Goal: Task Accomplishment & Management: Complete application form

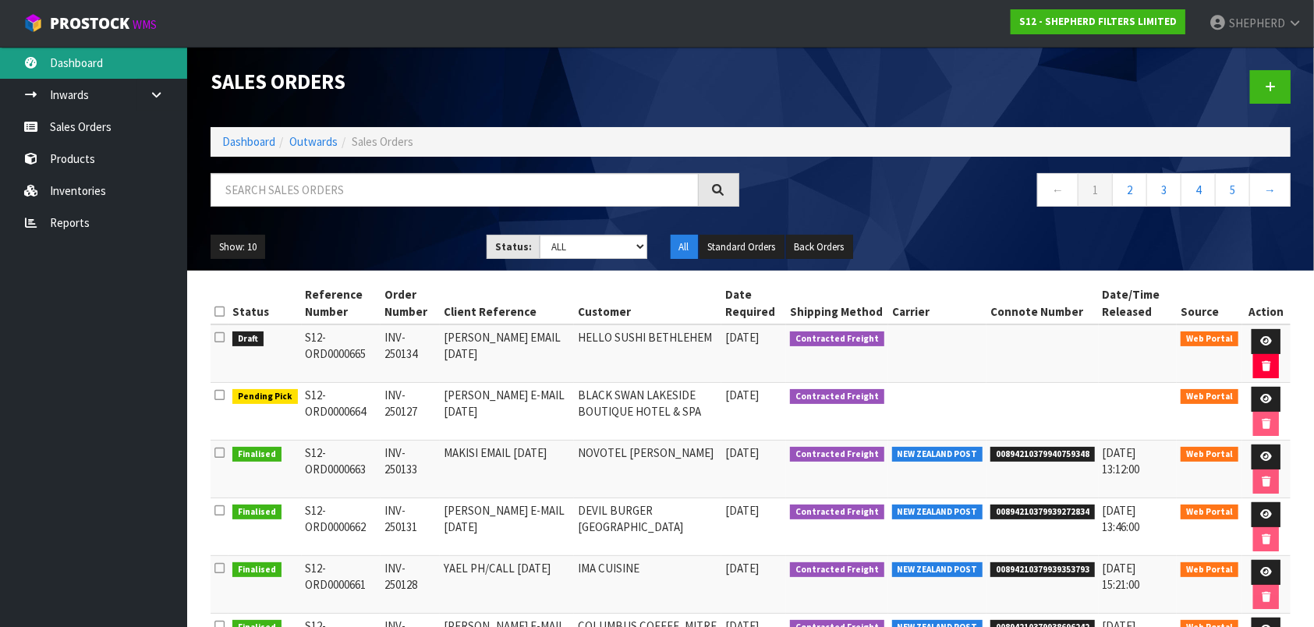
click at [84, 58] on link "Dashboard" at bounding box center [93, 63] width 187 height 32
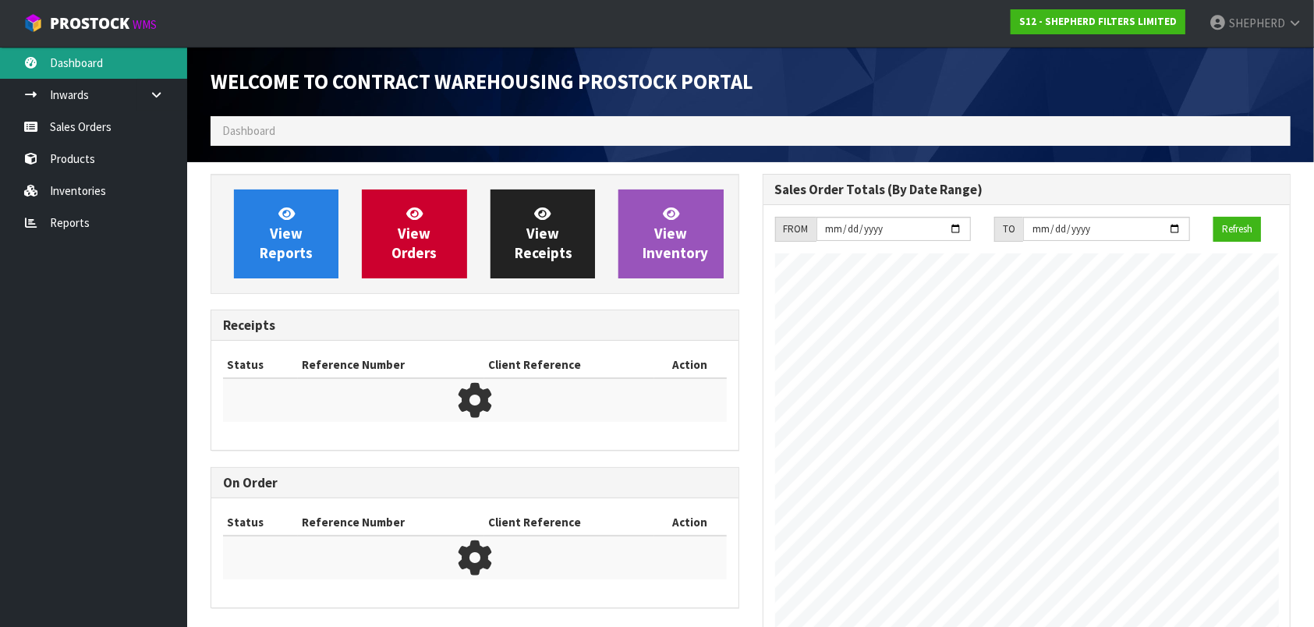
scroll to position [779, 551]
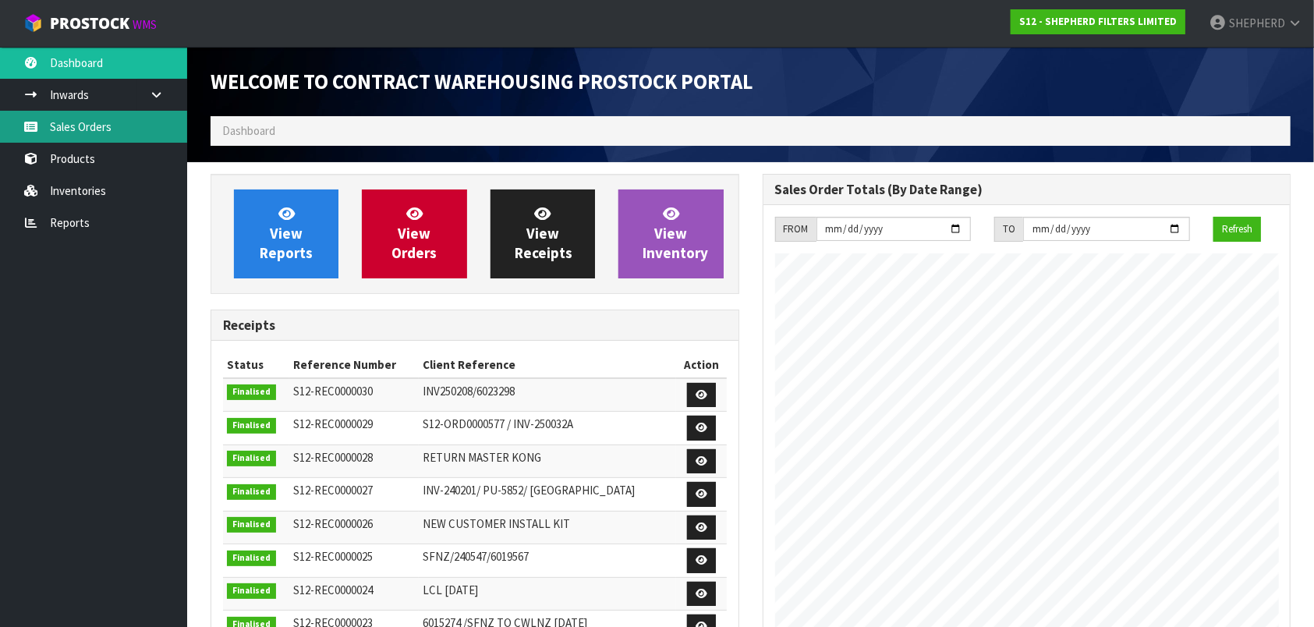
click at [87, 134] on link "Sales Orders" at bounding box center [93, 127] width 187 height 32
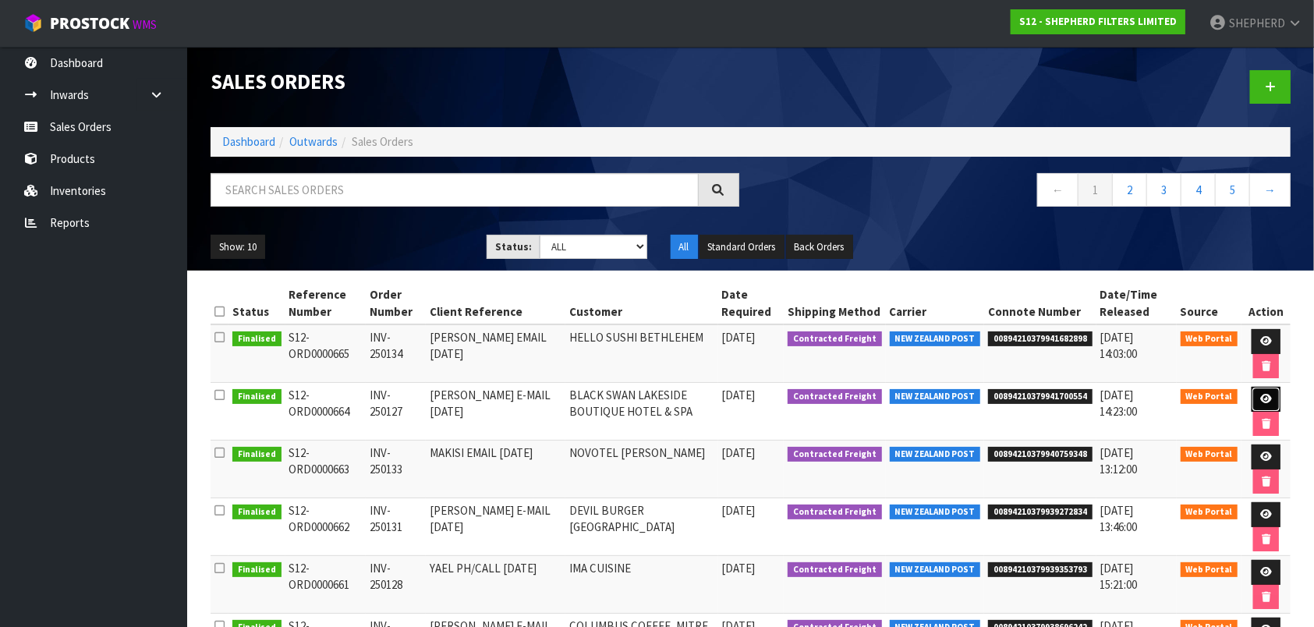
click at [1262, 395] on icon at bounding box center [1267, 399] width 12 height 10
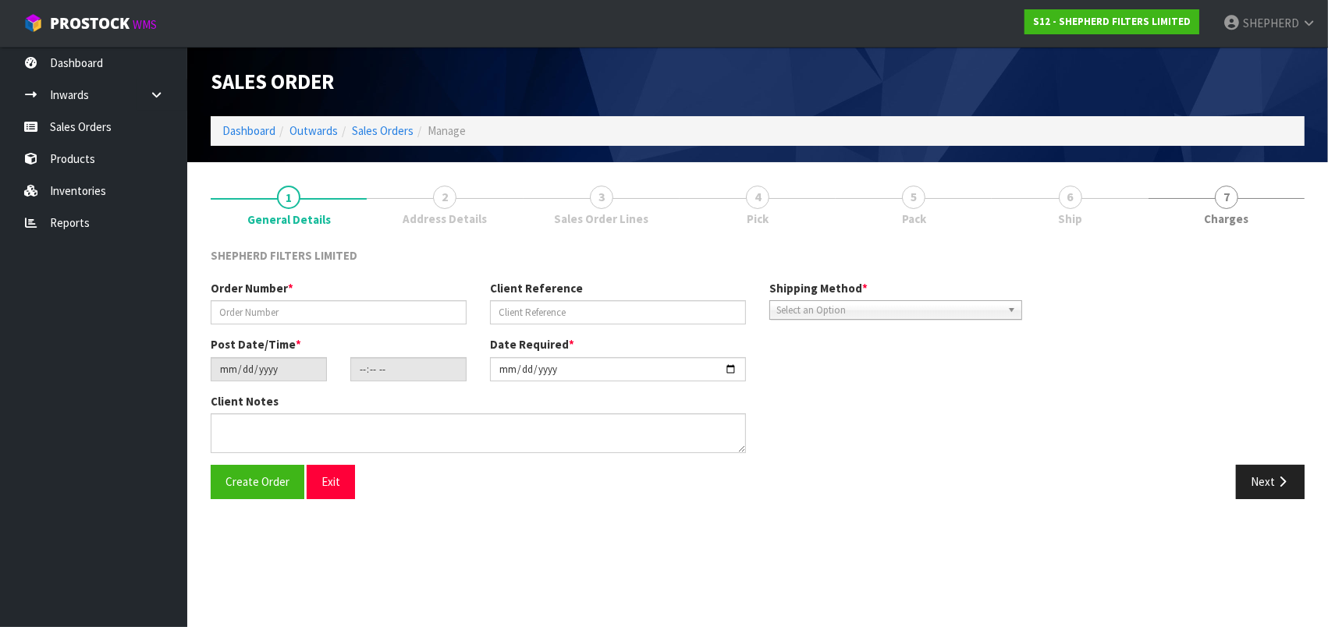
type input "INV-250127"
type input "[PERSON_NAME] E-MAIL [DATE]"
type input "[DATE]"
type input "15:03:00.000"
type input "[DATE]"
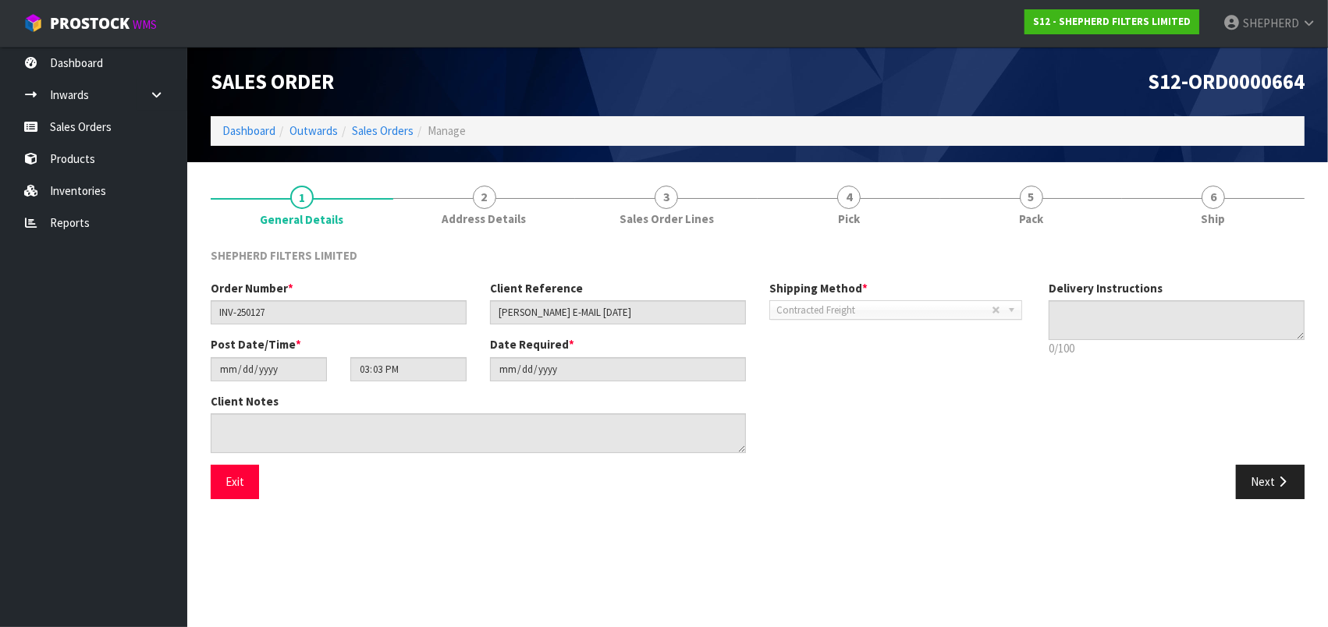
click at [954, 435] on div "Client Notes" at bounding box center [618, 429] width 838 height 72
click at [1204, 192] on span "6" at bounding box center [1212, 197] width 23 height 23
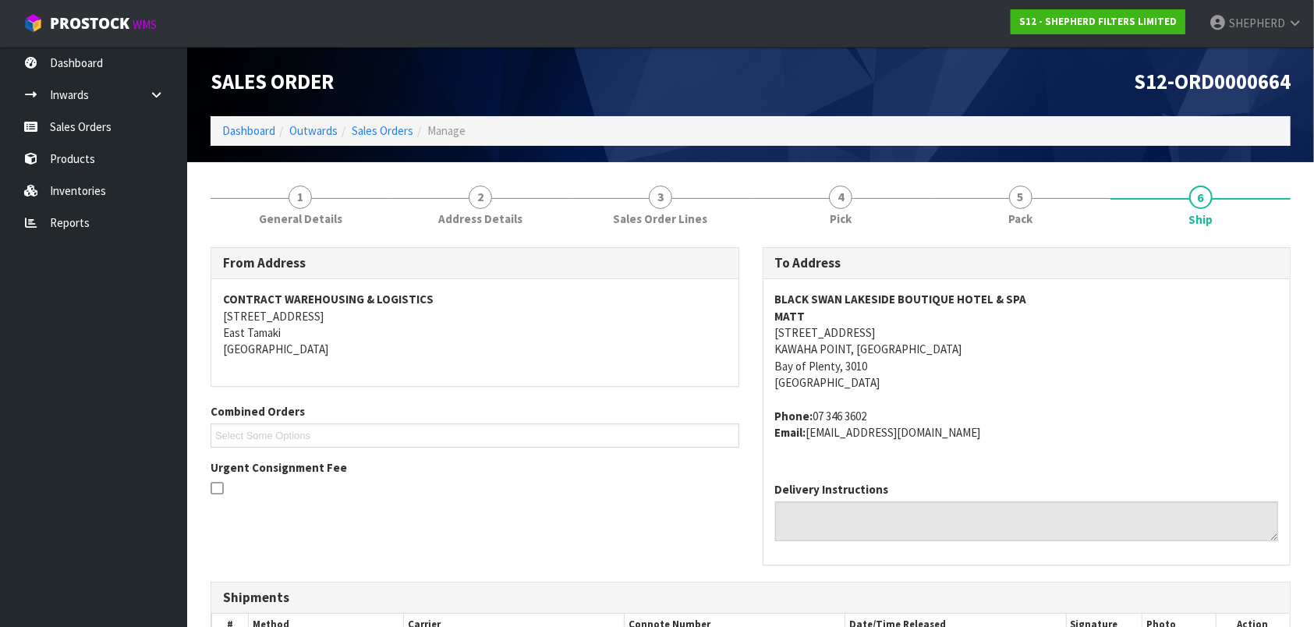
scroll to position [166, 0]
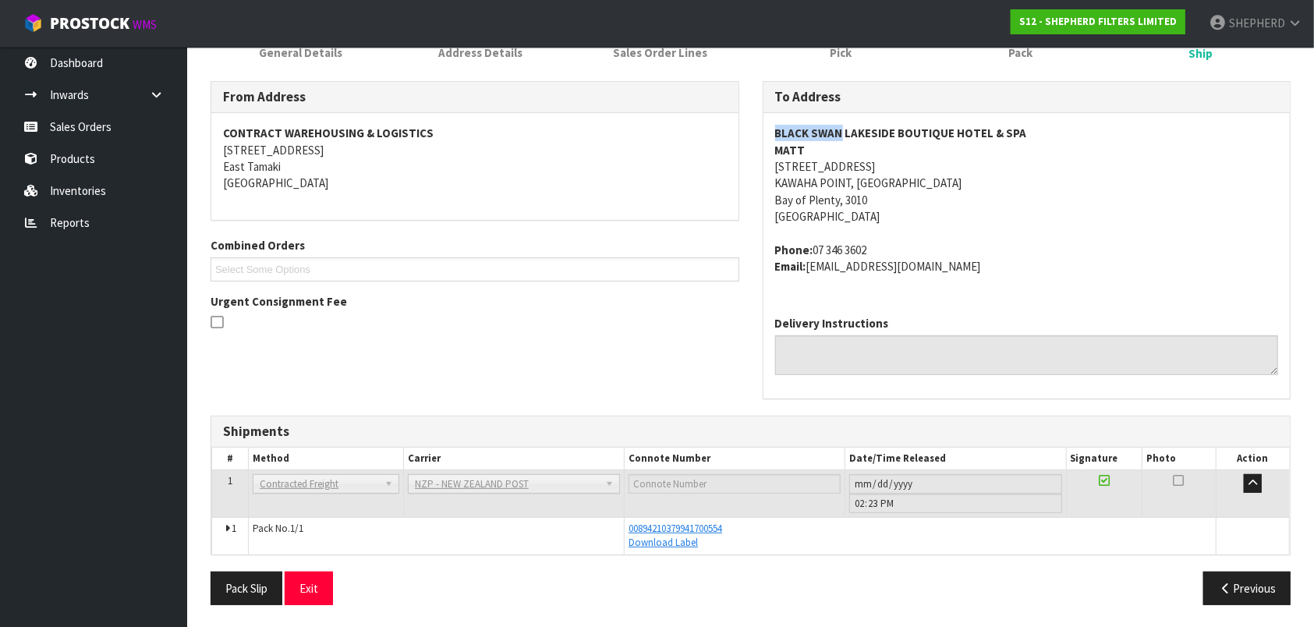
drag, startPoint x: 775, startPoint y: 133, endPoint x: 842, endPoint y: 129, distance: 67.2
click at [842, 129] on strong "BLACK SWAN LAKESIDE BOUTIQUE HOTEL & SPA" at bounding box center [901, 133] width 252 height 15
drag, startPoint x: 842, startPoint y: 129, endPoint x: 818, endPoint y: 136, distance: 24.4
copy strong "BLACK SWAN"
click at [77, 123] on link "Sales Orders" at bounding box center [93, 127] width 187 height 32
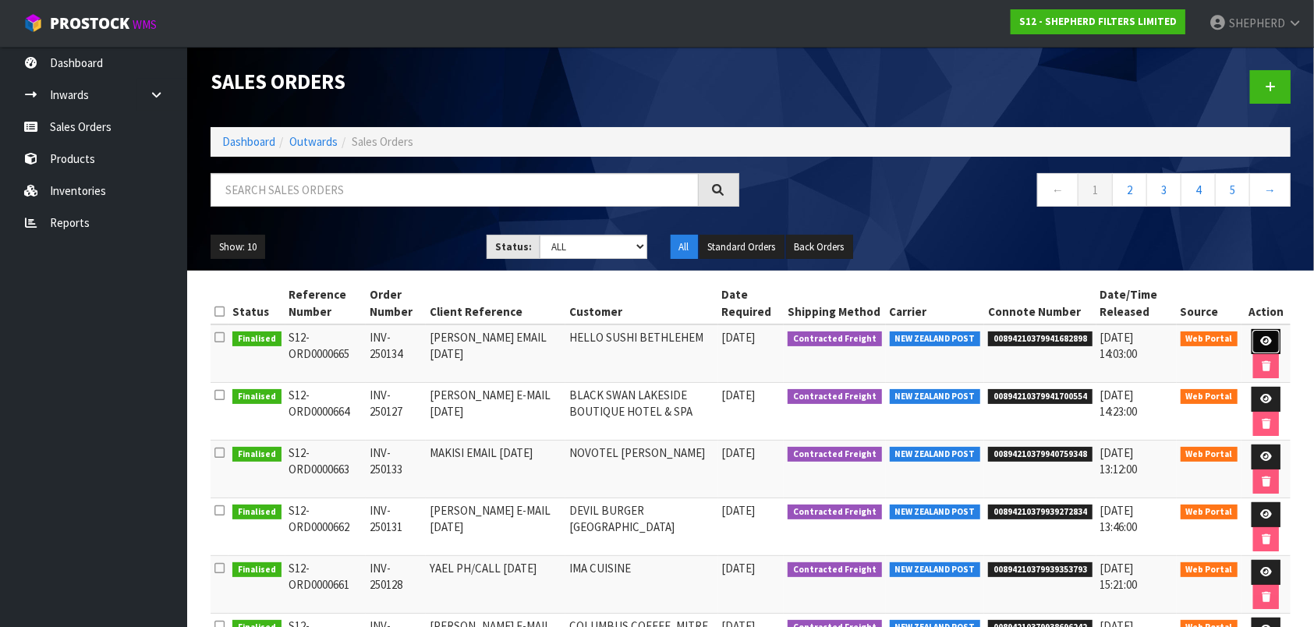
click at [1267, 336] on icon at bounding box center [1267, 341] width 12 height 10
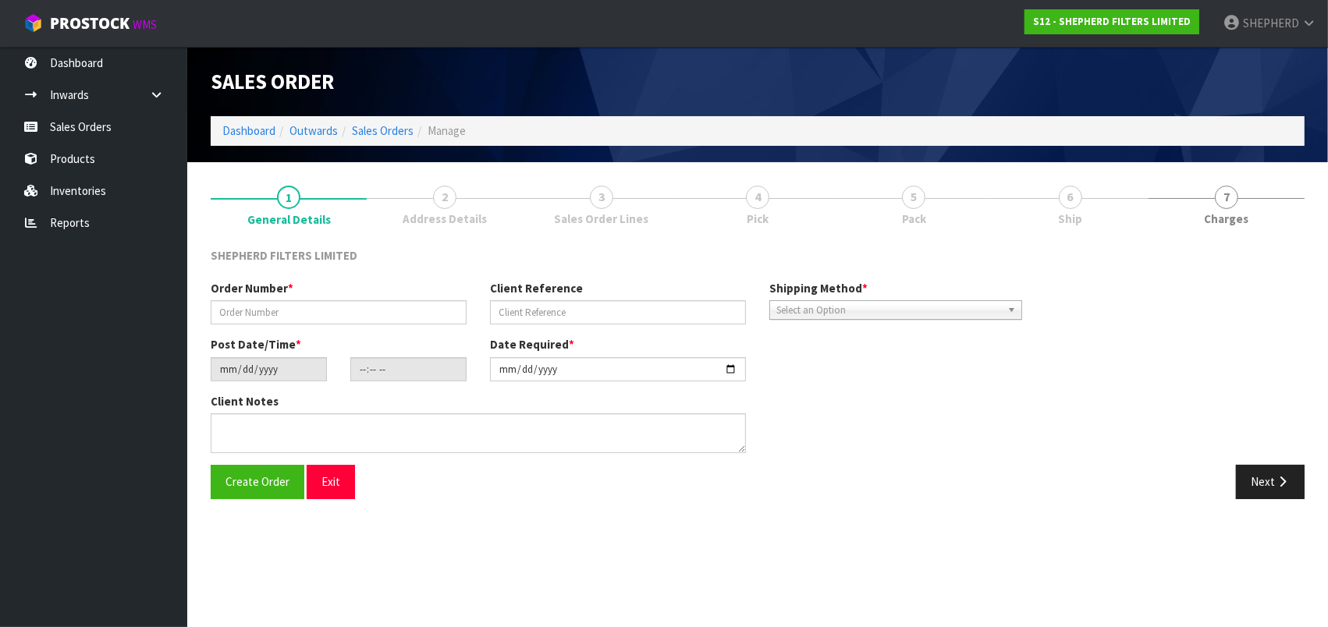
type input "INV-250134"
type input "[PERSON_NAME] EMAIL [DATE]"
type input "[DATE]"
type input "15:17:00.000"
type input "[DATE]"
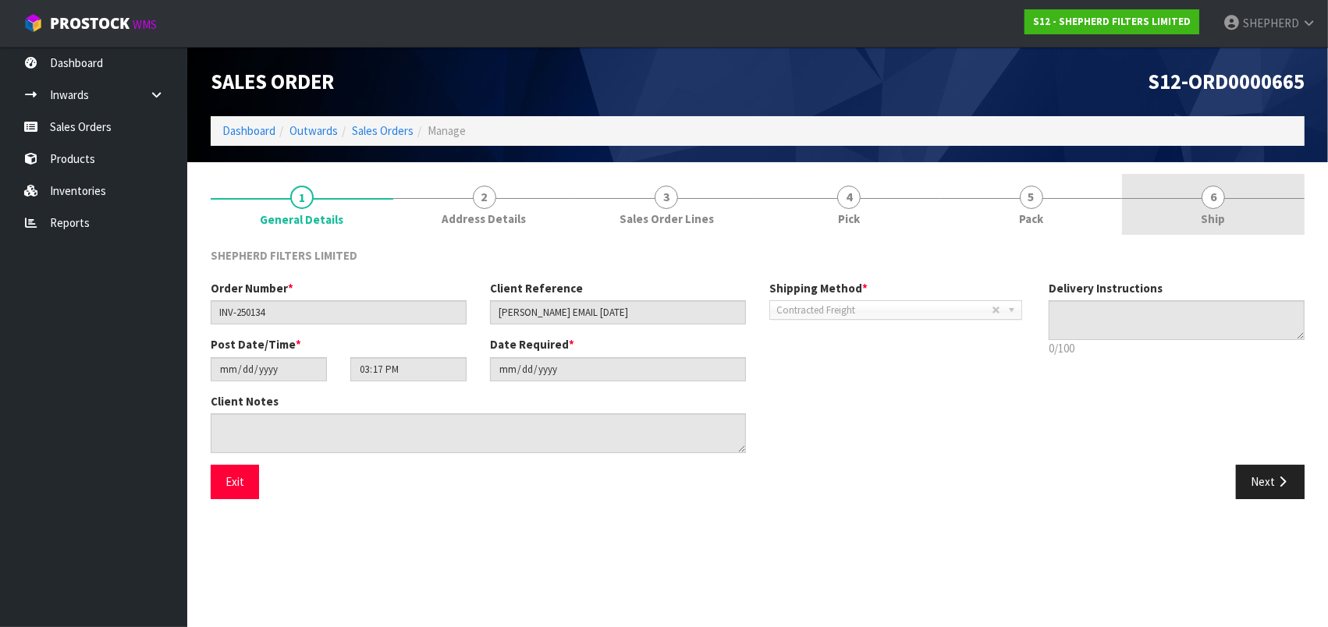
click at [1222, 207] on link "6 Ship" at bounding box center [1213, 205] width 183 height 62
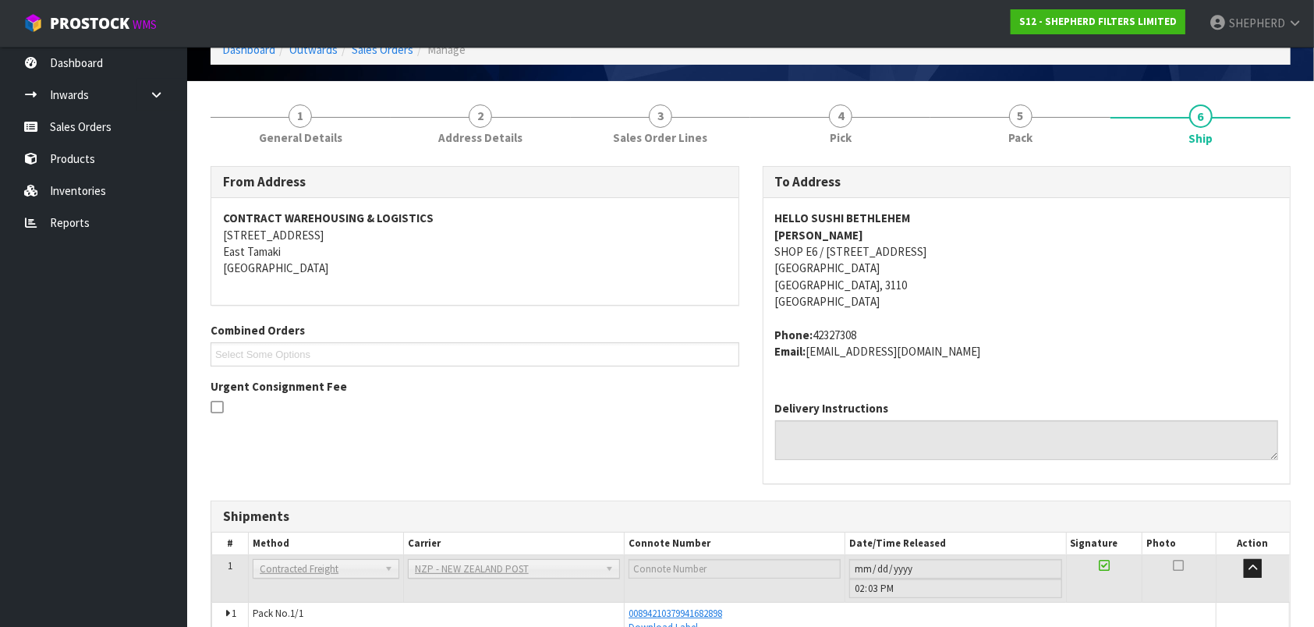
scroll to position [166, 0]
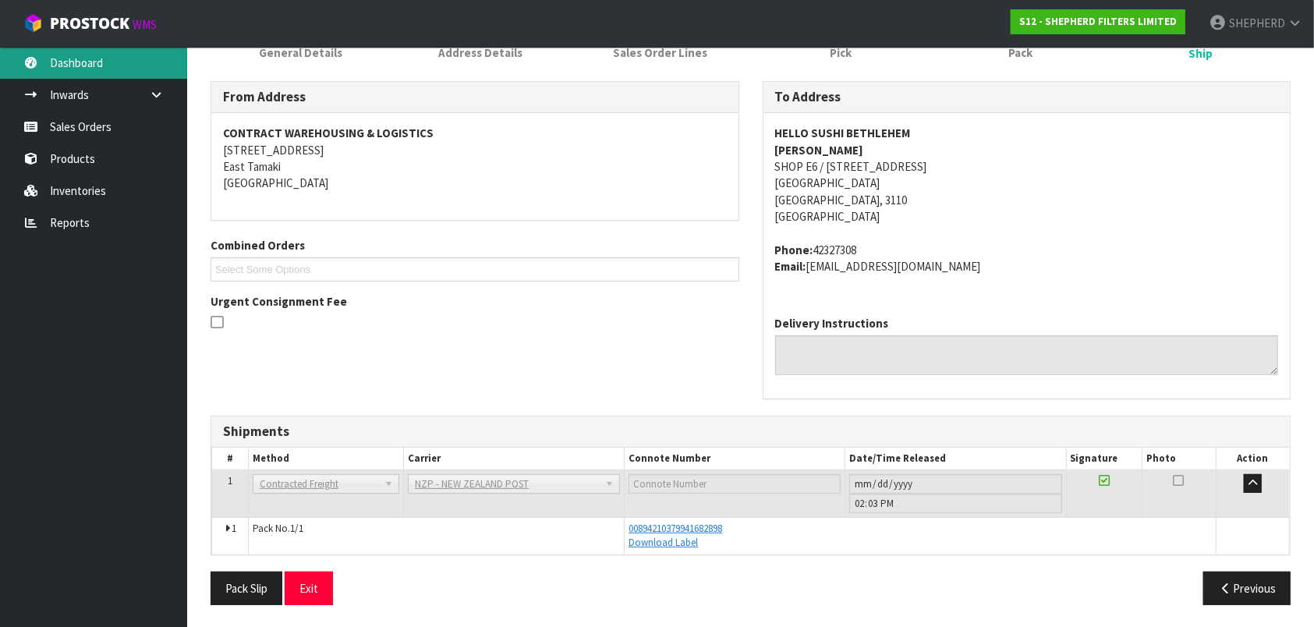
click at [85, 65] on link "Dashboard" at bounding box center [93, 63] width 187 height 32
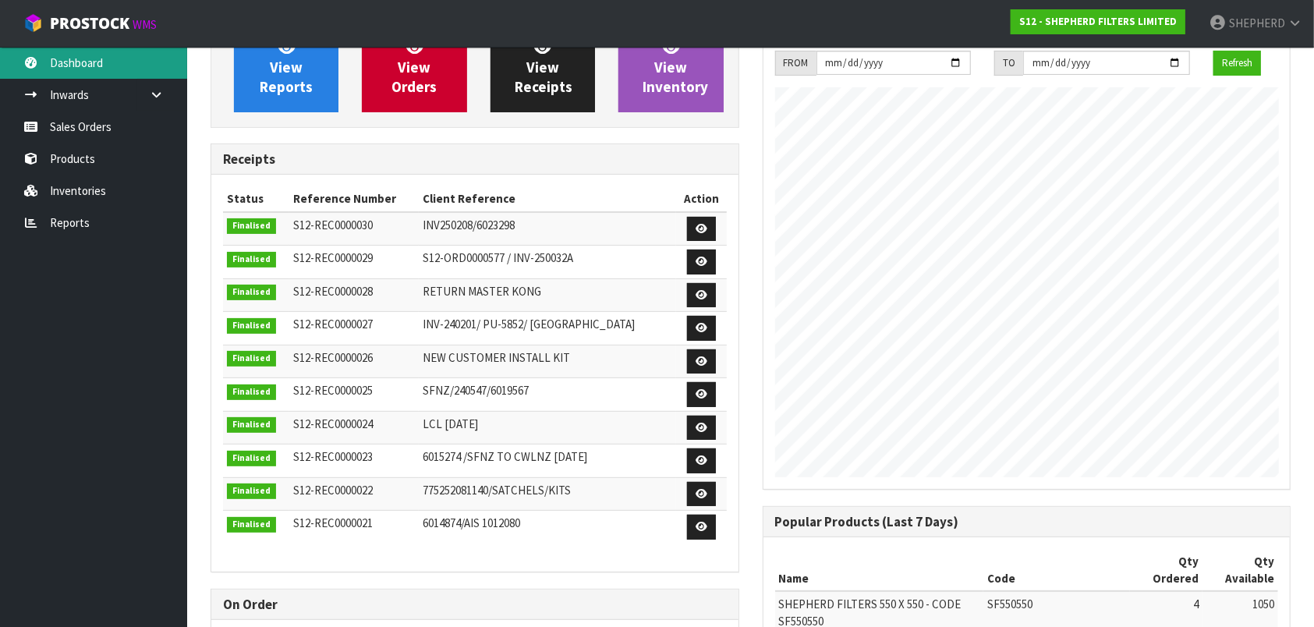
scroll to position [779, 551]
